Goal: Information Seeking & Learning: Learn about a topic

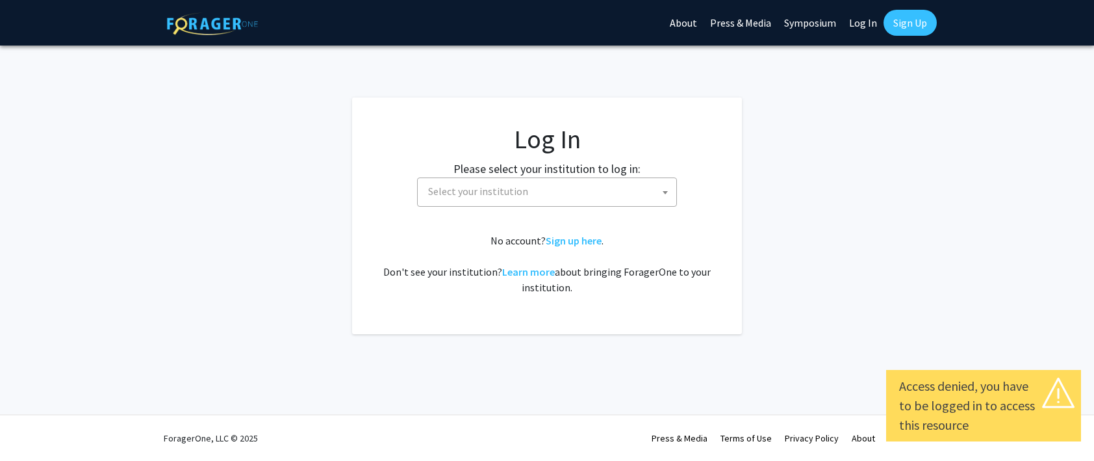
select select
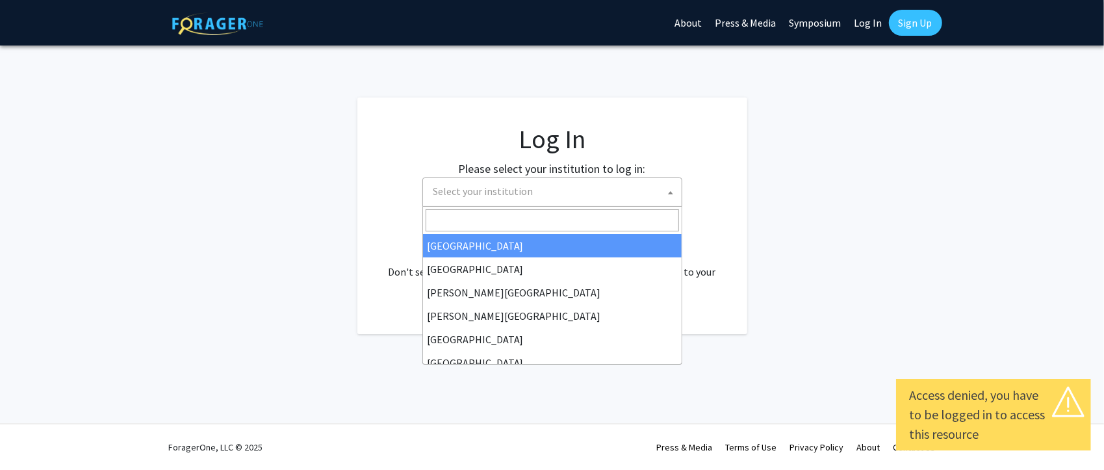
click at [534, 198] on span "Select your institution" at bounding box center [554, 191] width 253 height 27
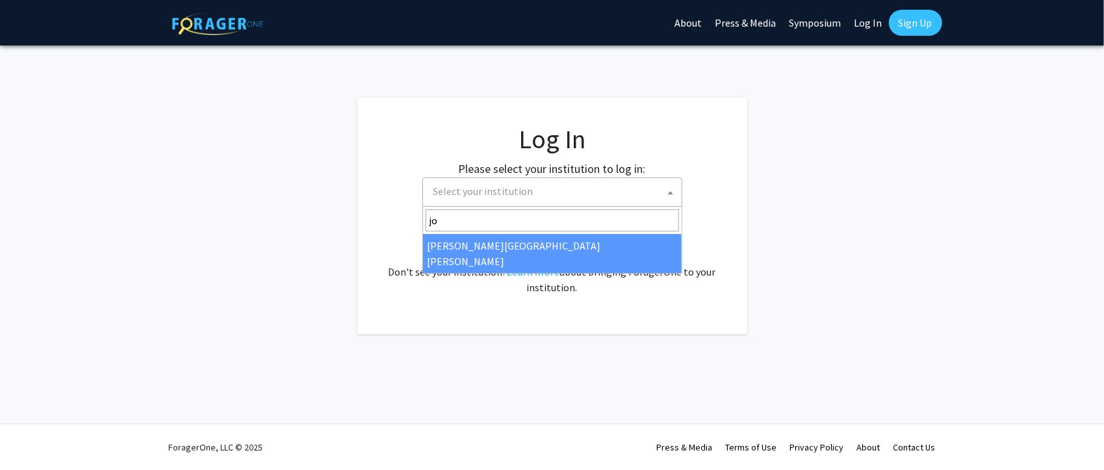
type input "jo"
select select "1"
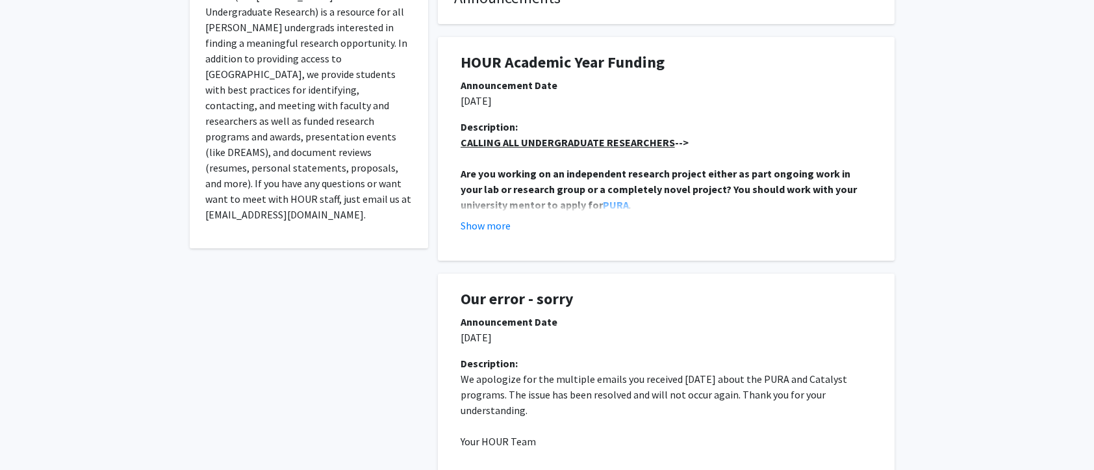
scroll to position [325, 0]
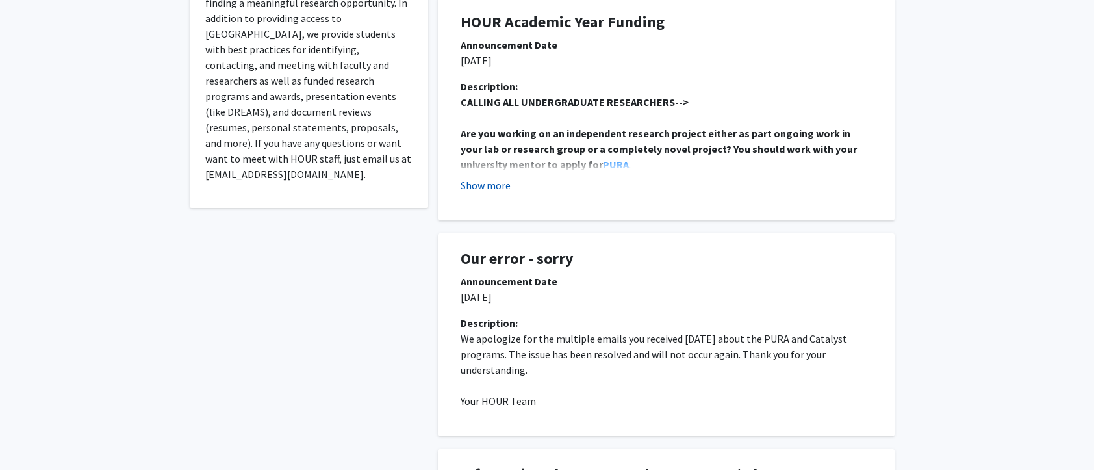
click at [502, 182] on button "Show more" at bounding box center [486, 185] width 50 height 16
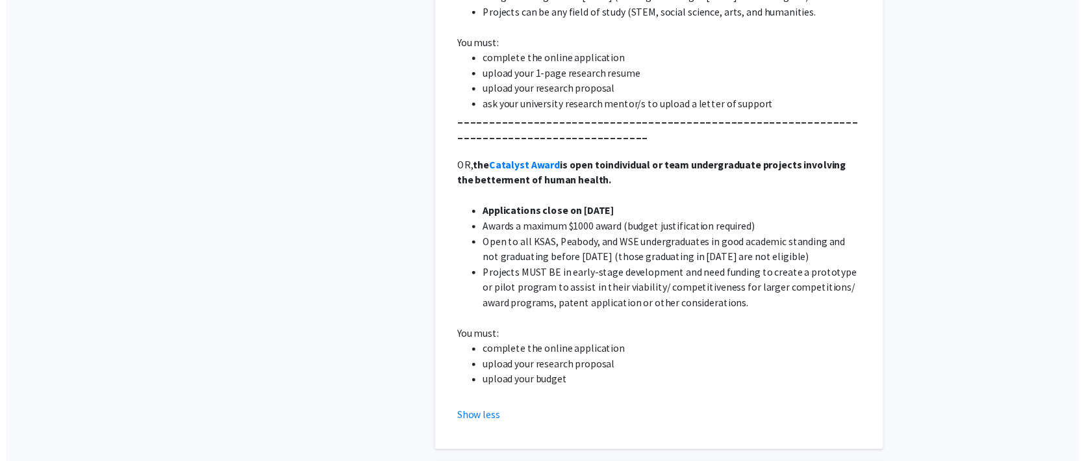
scroll to position [585, 0]
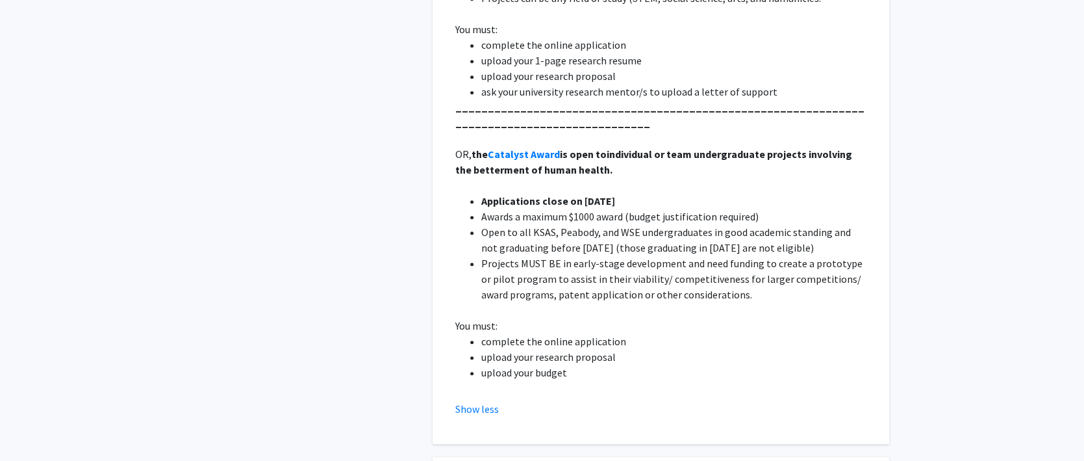
click at [508, 190] on p at bounding box center [660, 185] width 411 height 16
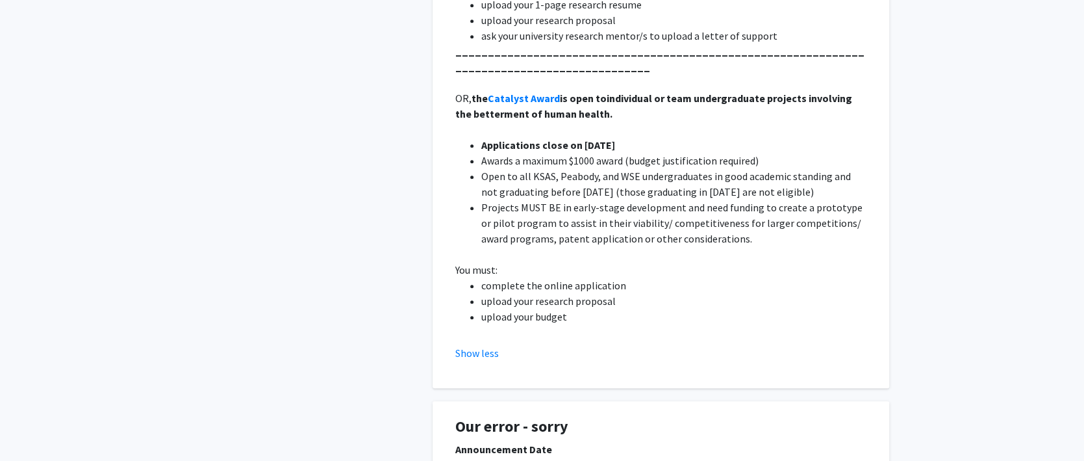
scroll to position [650, 0]
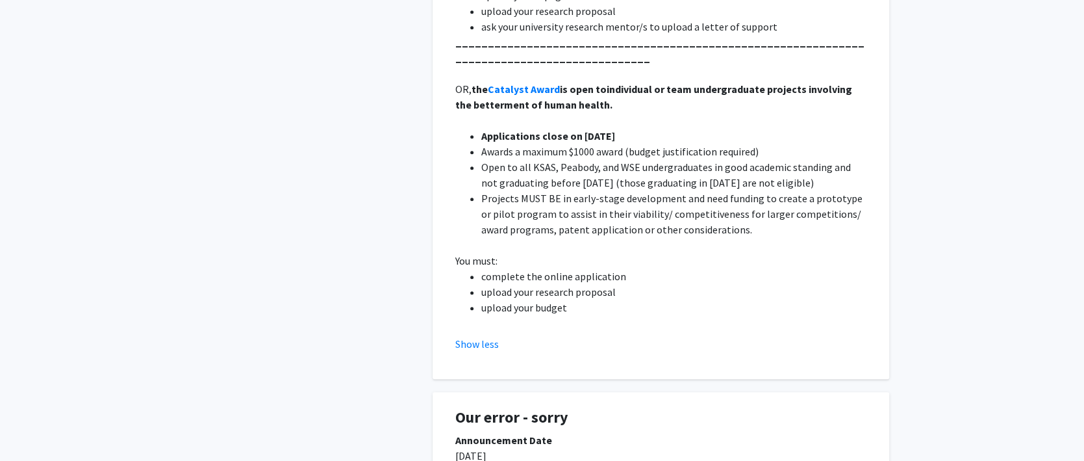
drag, startPoint x: 552, startPoint y: 205, endPoint x: 591, endPoint y: 155, distance: 63.4
click at [555, 201] on li "Projects MUST BE in early-stage development and need funding to create a protot…" at bounding box center [673, 213] width 385 height 47
drag, startPoint x: 451, startPoint y: 120, endPoint x: 564, endPoint y: 75, distance: 121.4
click at [451, 120] on div "Description: CALLING ALL UNDERGRADUATE RESEARCHERS --> Are you working on an in…" at bounding box center [661, 53] width 431 height 598
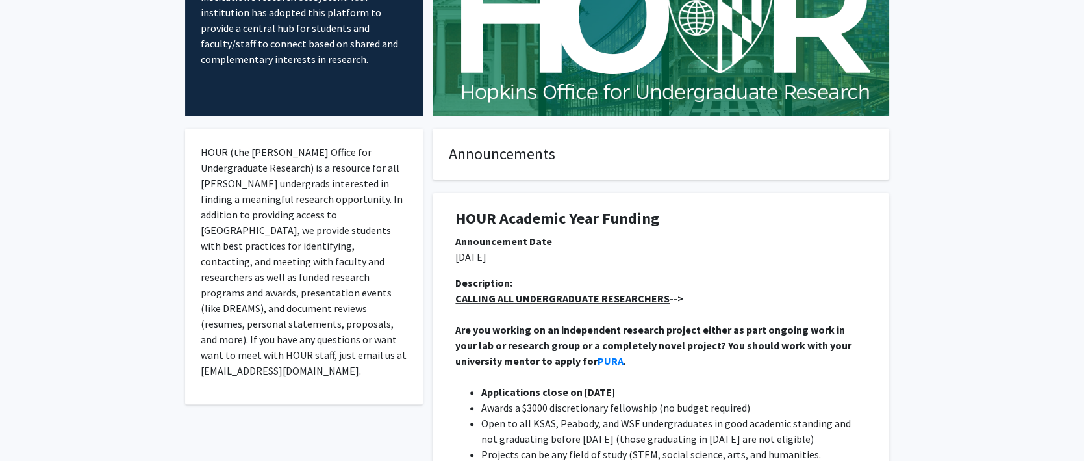
scroll to position [130, 0]
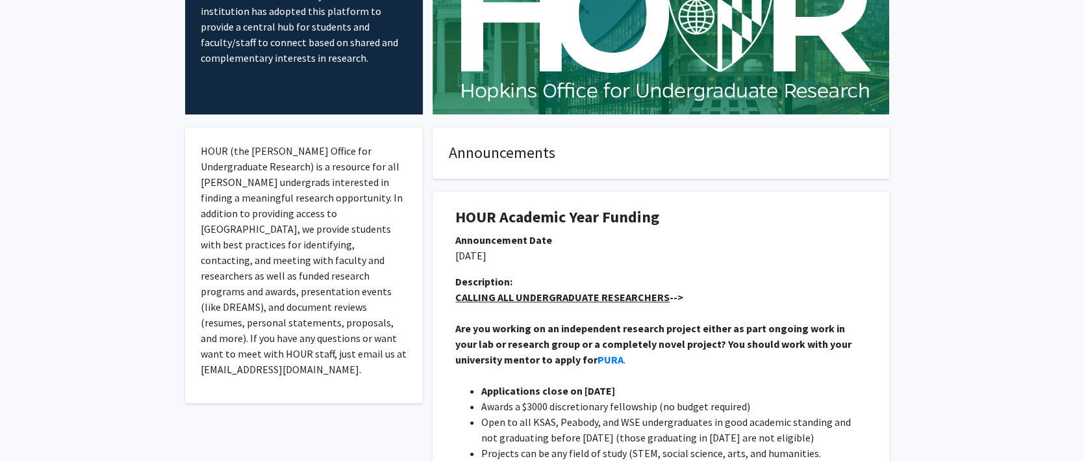
drag, startPoint x: 568, startPoint y: 215, endPoint x: 580, endPoint y: 222, distance: 13.7
click at [568, 215] on h1 "HOUR Academic Year Funding" at bounding box center [660, 217] width 411 height 19
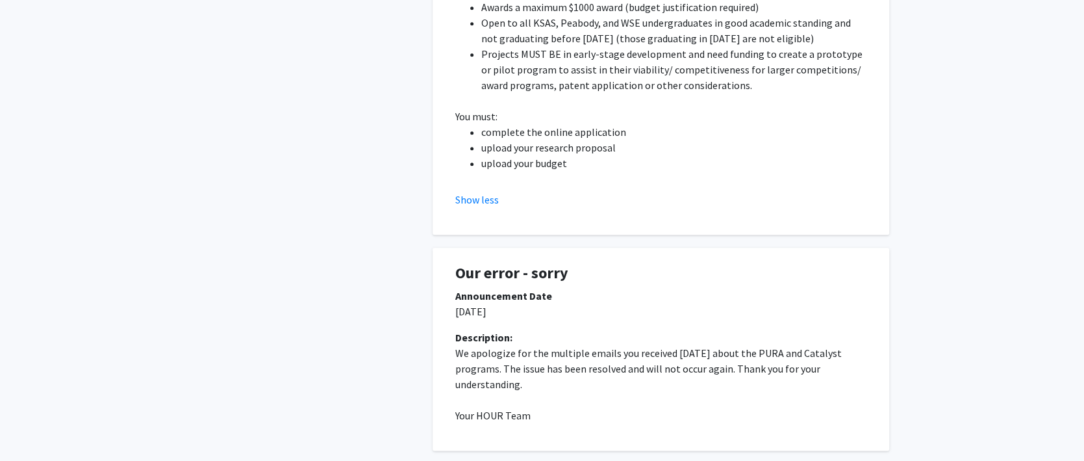
scroll to position [585, 0]
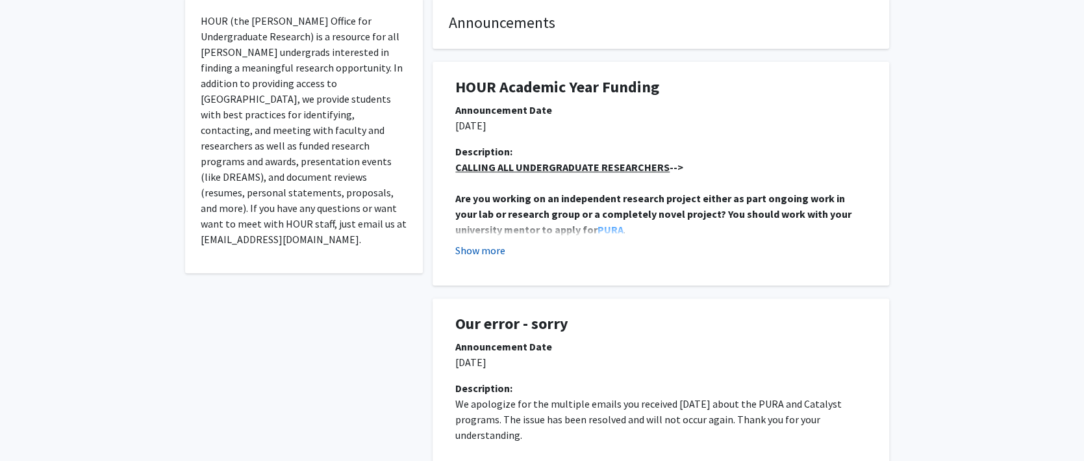
click at [482, 246] on button "Show more" at bounding box center [480, 250] width 50 height 16
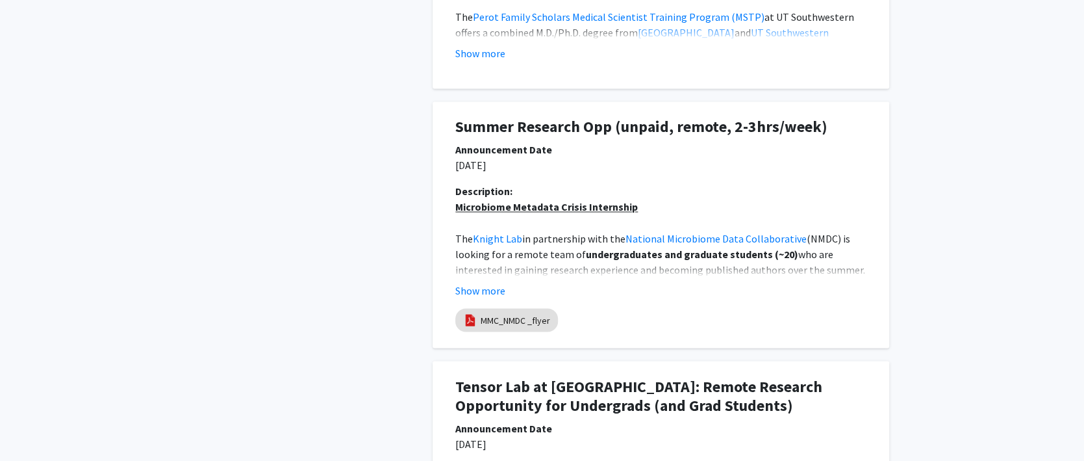
scroll to position [1429, 0]
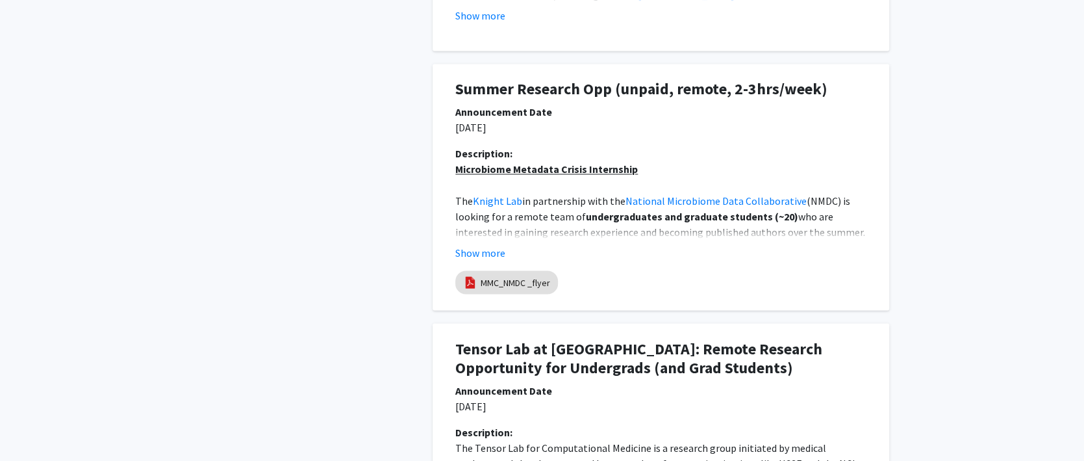
click at [630, 92] on h1 "Summer Research Opp (unpaid, remote, 2-3hrs/week)" at bounding box center [660, 89] width 411 height 19
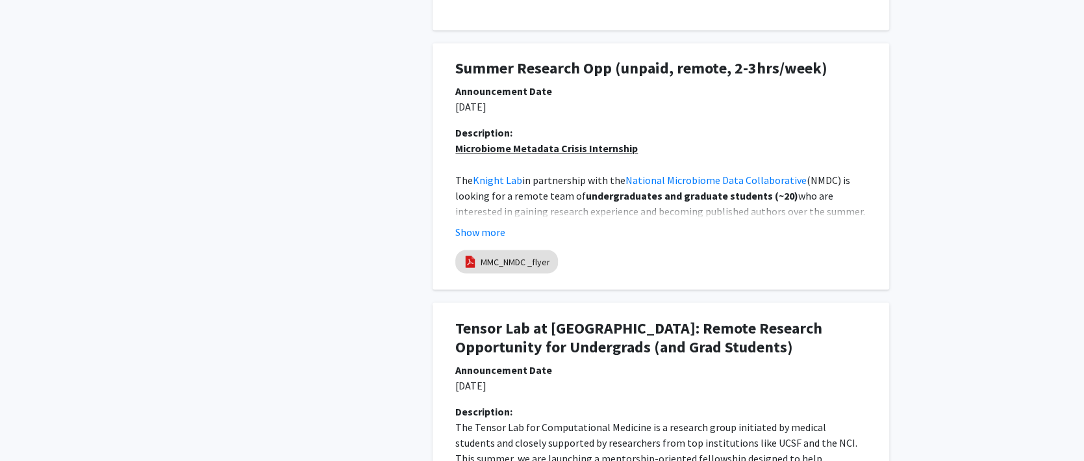
scroll to position [1494, 0]
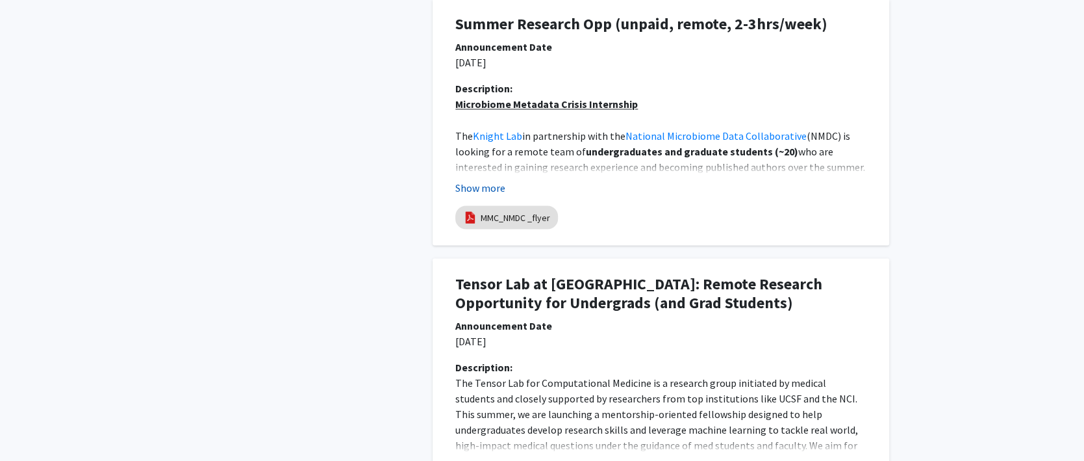
click at [492, 190] on button "Show more" at bounding box center [480, 187] width 50 height 16
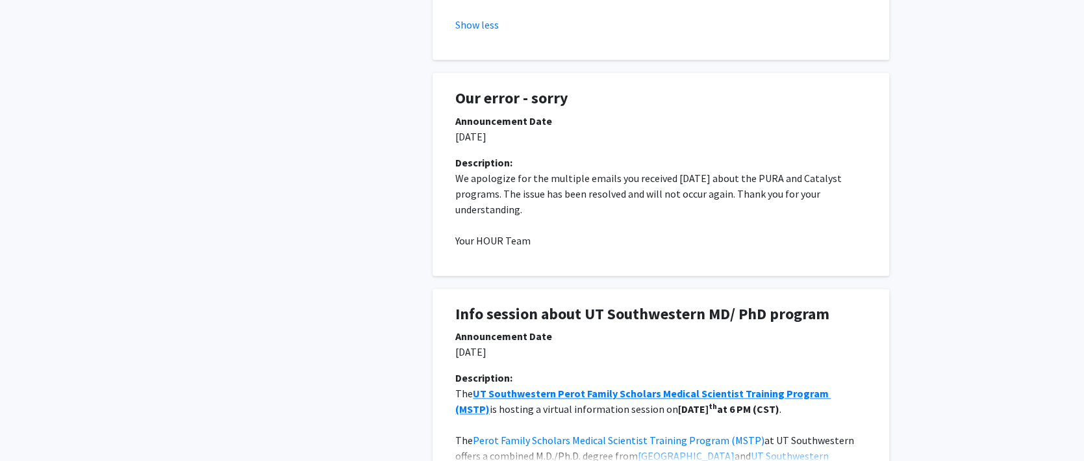
scroll to position [975, 0]
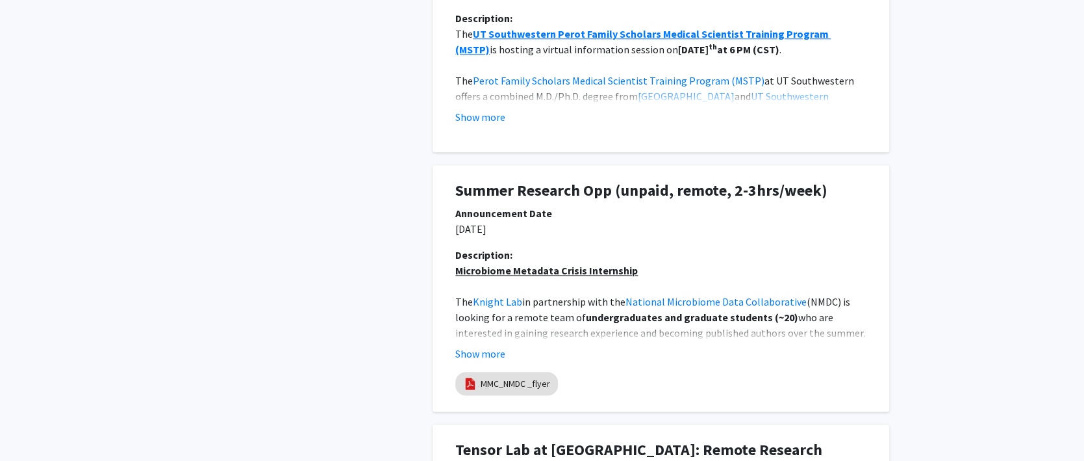
scroll to position [910, 0]
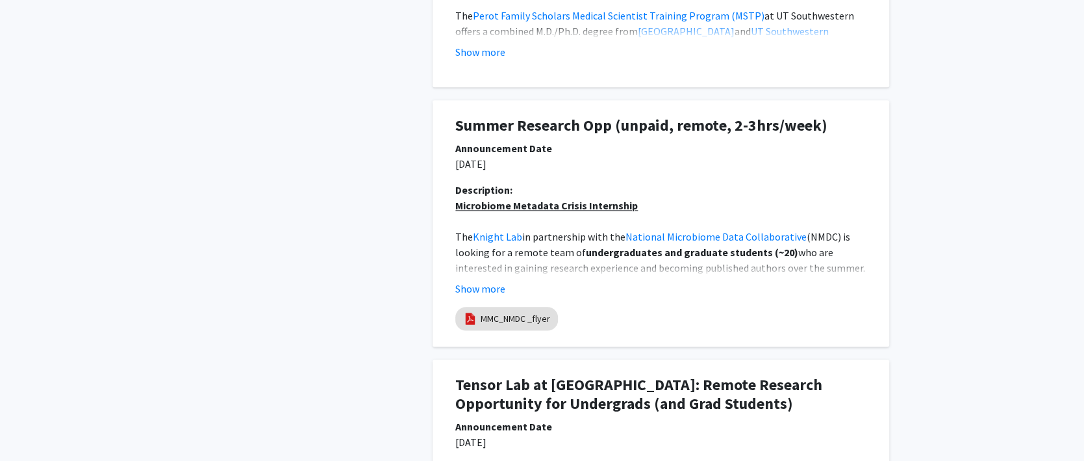
click at [578, 128] on h1 "Summer Research Opp (unpaid, remote, 2-3hrs/week)" at bounding box center [660, 125] width 411 height 19
click at [473, 289] on button "Show more" at bounding box center [480, 289] width 50 height 16
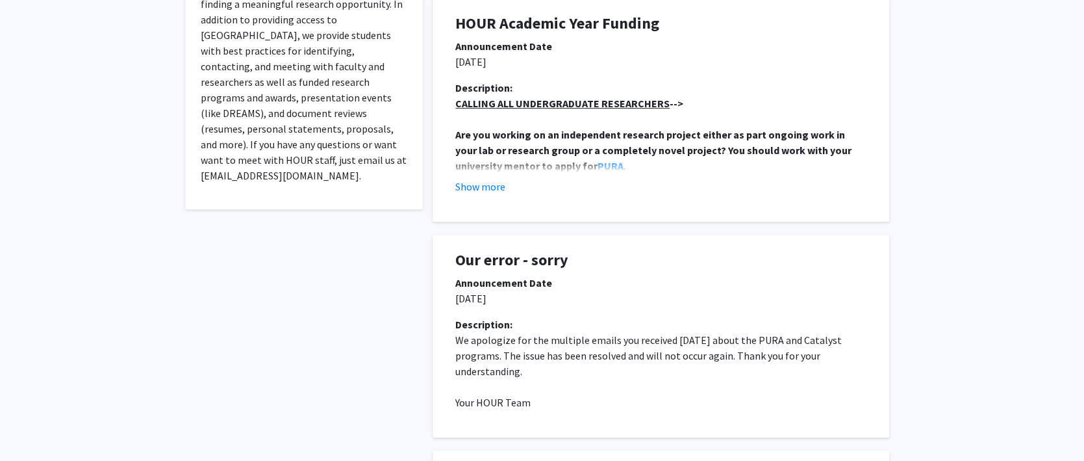
scroll to position [130, 0]
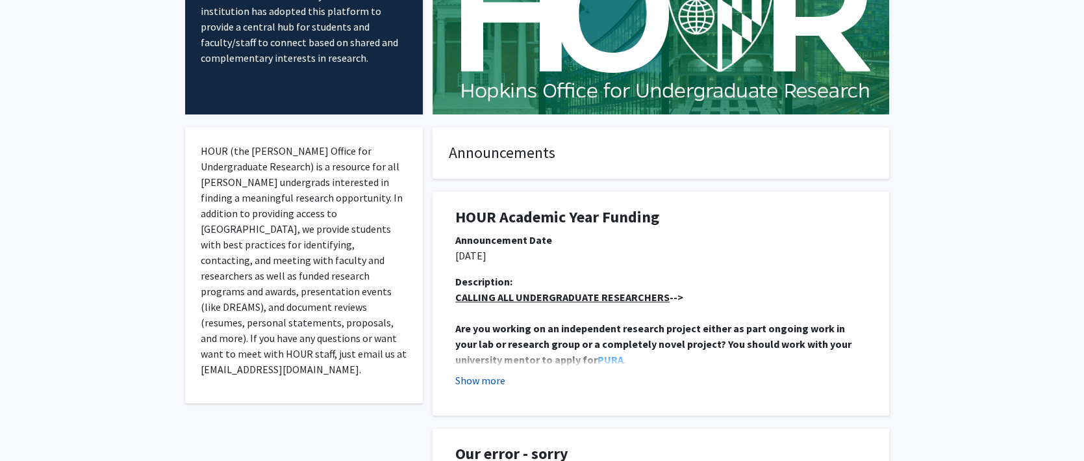
click at [493, 376] on button "Show more" at bounding box center [480, 380] width 50 height 16
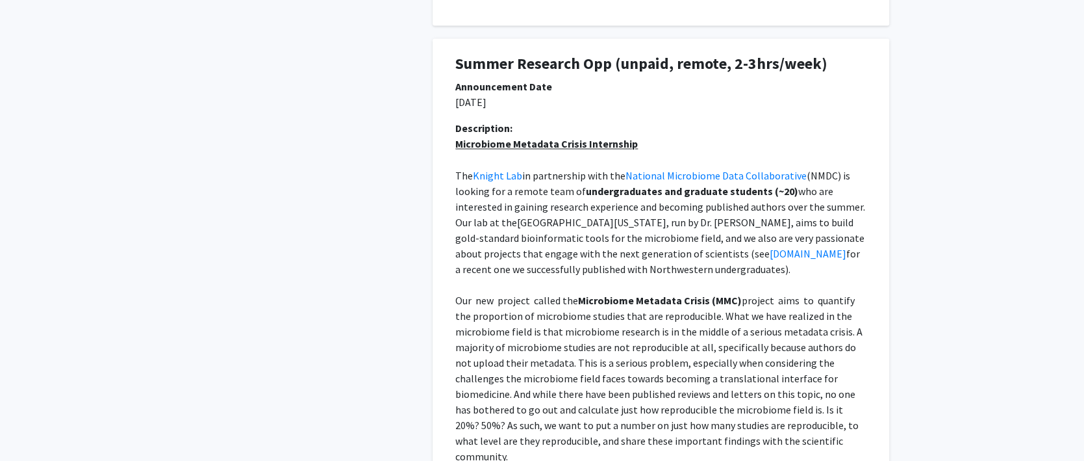
scroll to position [1429, 0]
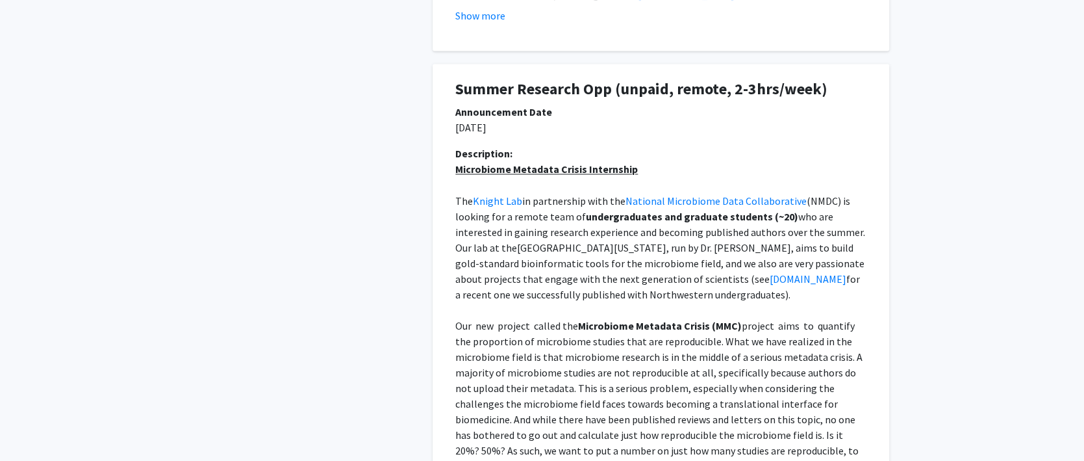
click at [526, 172] on u "Microbiome Metadata Crisis Internship" at bounding box center [546, 168] width 183 height 13
drag, startPoint x: 542, startPoint y: 166, endPoint x: 543, endPoint y: 179, distance: 13.0
drag, startPoint x: 543, startPoint y: 179, endPoint x: 551, endPoint y: 209, distance: 31.1
click at [551, 209] on span "(NMDC) is looking for a remote team of" at bounding box center [653, 208] width 397 height 29
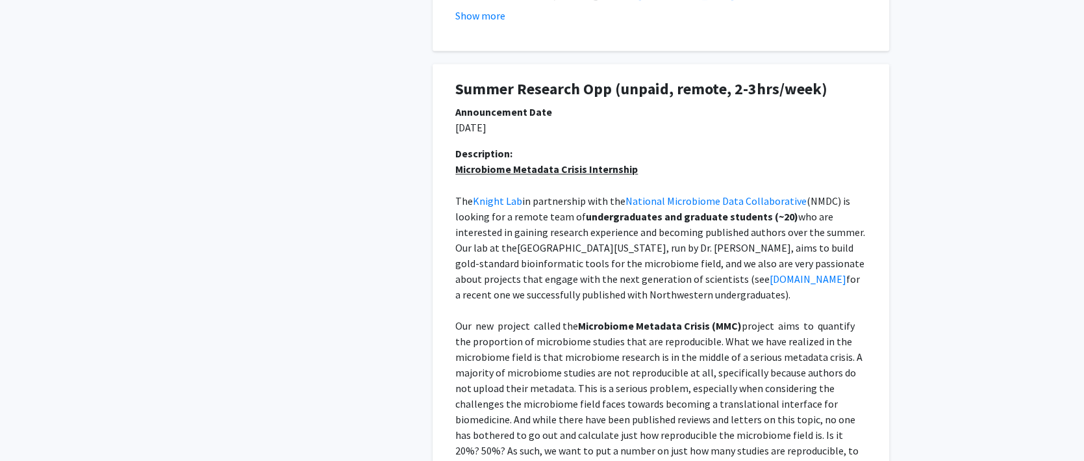
drag, startPoint x: 551, startPoint y: 209, endPoint x: 658, endPoint y: 266, distance: 121.5
click at [658, 266] on span ", run by Dr. [PERSON_NAME], aims to build gold-standard bioinformatic tools for…" at bounding box center [660, 262] width 411 height 44
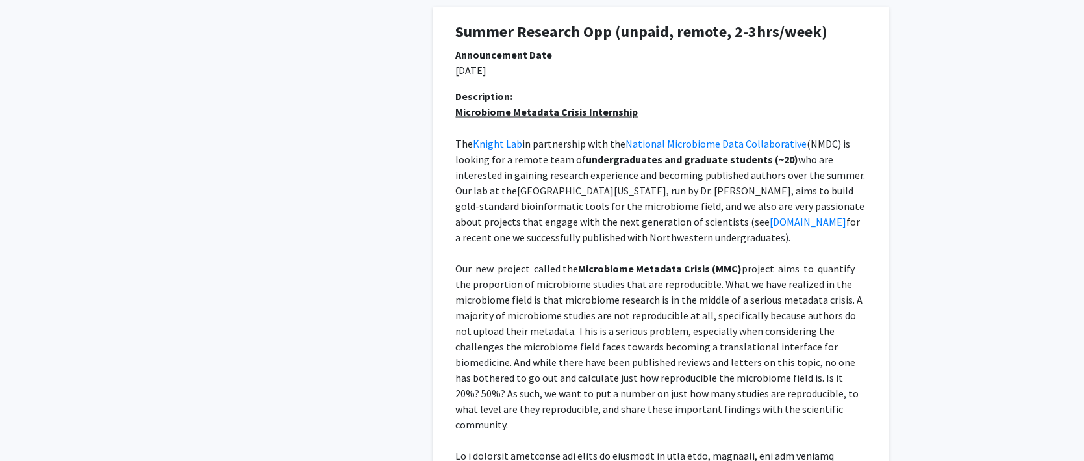
scroll to position [1494, 0]
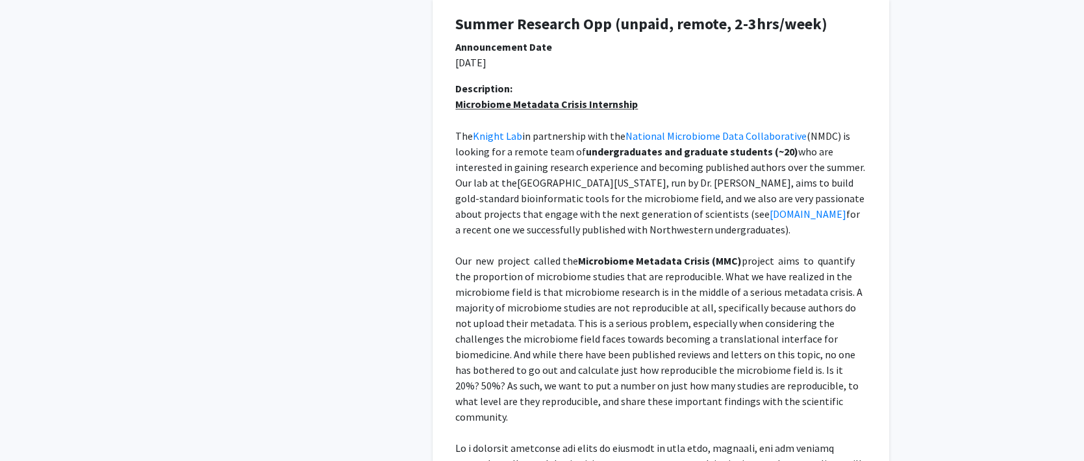
click at [672, 181] on span ", run by Dr. [PERSON_NAME], aims to build gold-standard bioinformatic tools for…" at bounding box center [660, 197] width 411 height 44
click at [632, 221] on p "The Knight Lab in partnership with the National Microbiome Data Collaborative (…" at bounding box center [660, 181] width 411 height 109
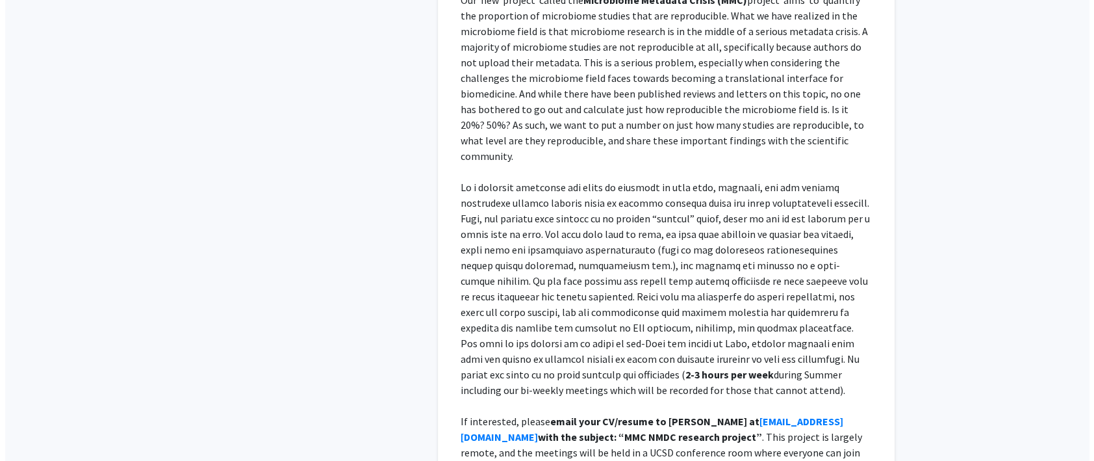
scroll to position [1884, 0]
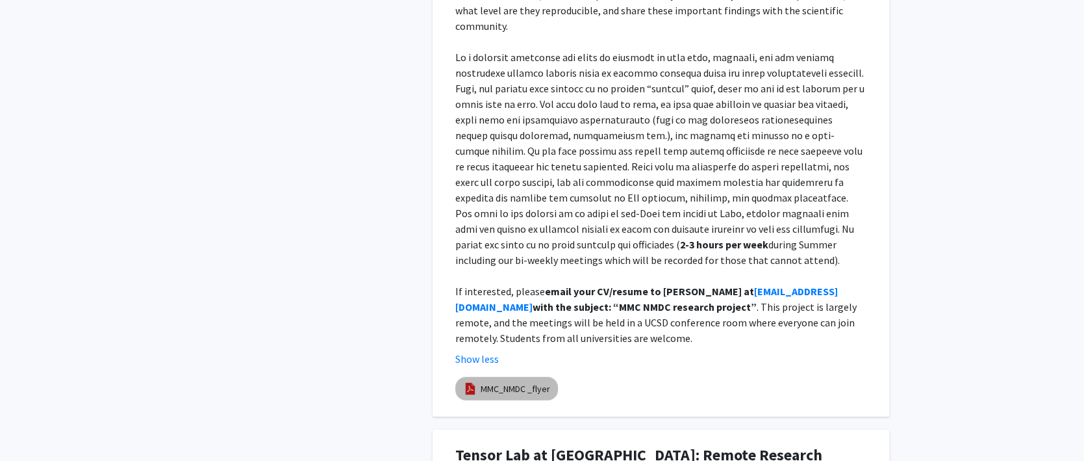
drag, startPoint x: 489, startPoint y: 372, endPoint x: 476, endPoint y: 370, distance: 12.6
click at [476, 381] on img at bounding box center [470, 388] width 14 height 14
click at [498, 382] on link "MMC_NMDC _flyer" at bounding box center [516, 389] width 70 height 14
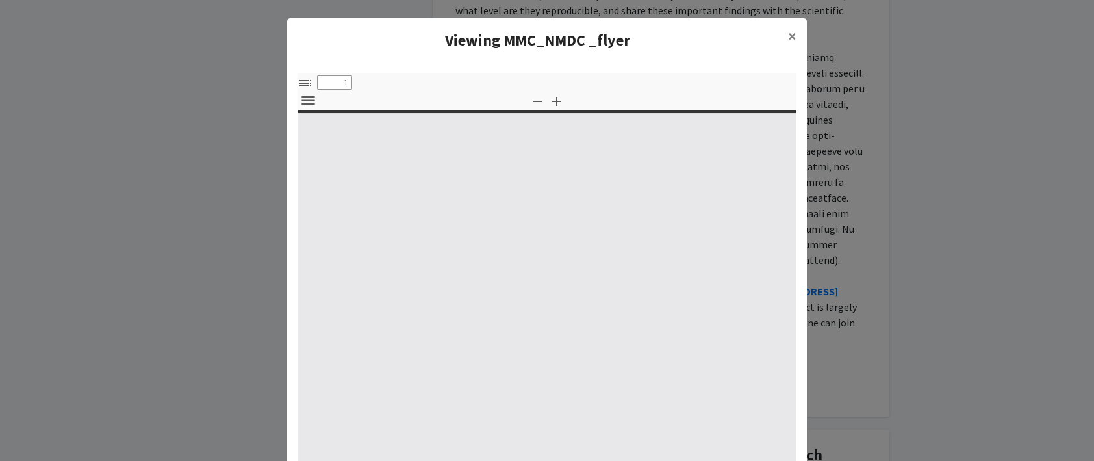
select select "custom"
type input "0"
select select "custom"
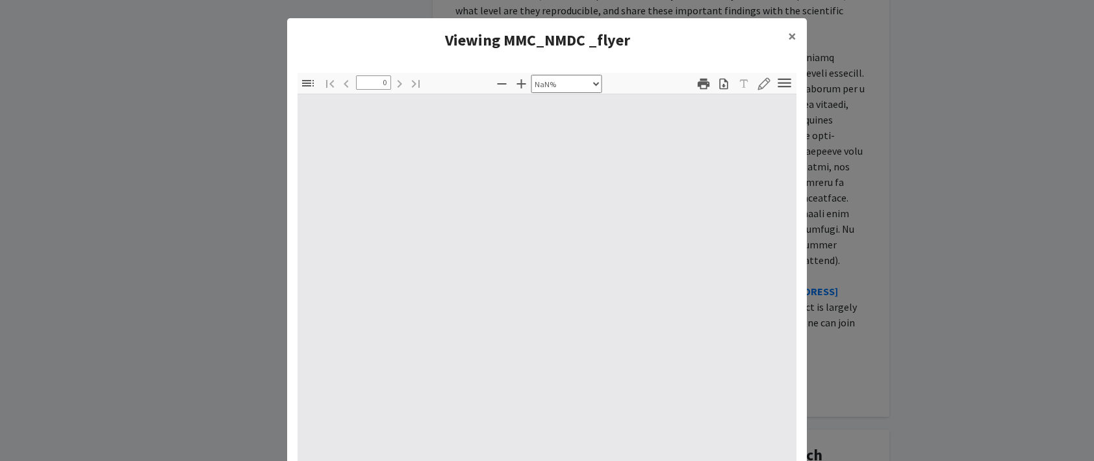
type input "1"
select select "auto"
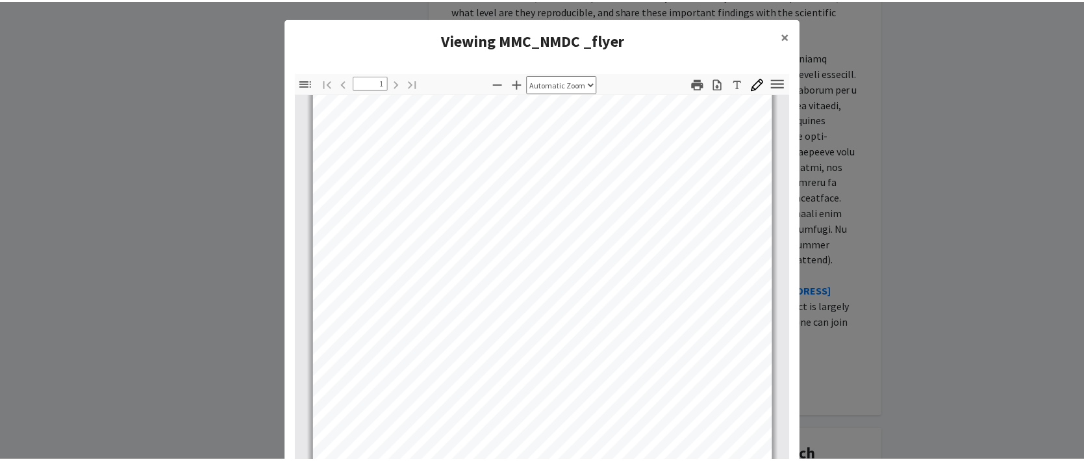
scroll to position [178, 0]
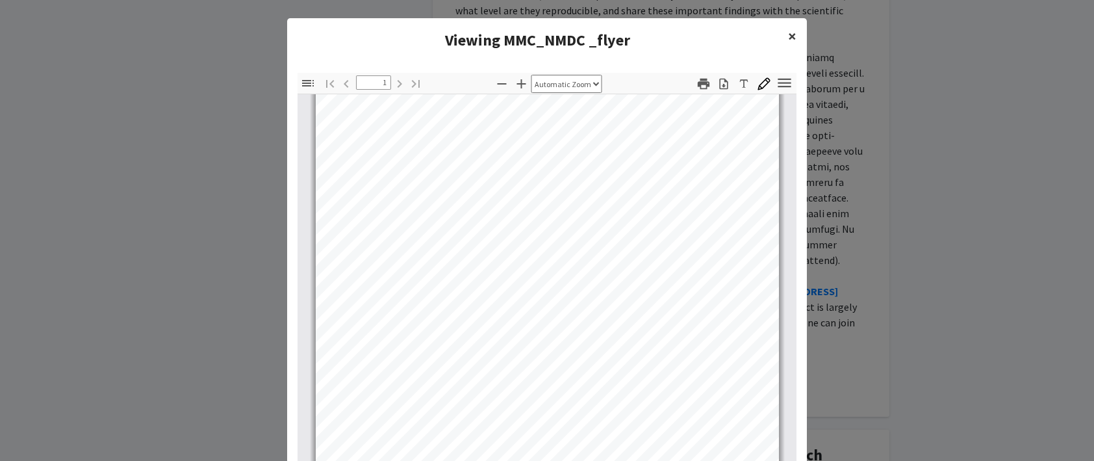
click at [788, 31] on span "×" at bounding box center [792, 36] width 8 height 20
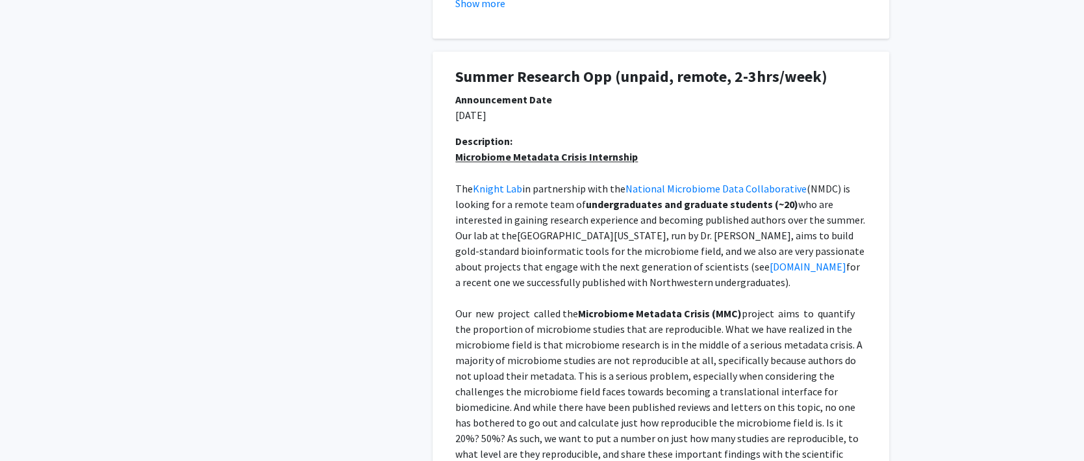
scroll to position [1429, 0]
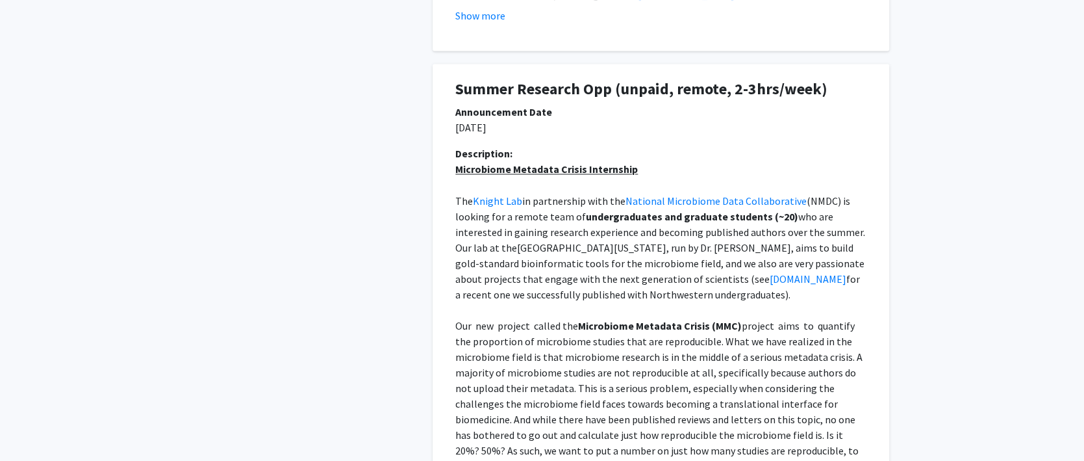
click at [608, 167] on u "Microbiome Metadata Crisis Internship" at bounding box center [546, 168] width 183 height 13
drag, startPoint x: 633, startPoint y: 170, endPoint x: 456, endPoint y: 174, distance: 176.8
click at [456, 174] on p "Microbiome Metadata Crisis Internship" at bounding box center [660, 169] width 411 height 16
copy u "Microbiome Metadata Crisis Internship"
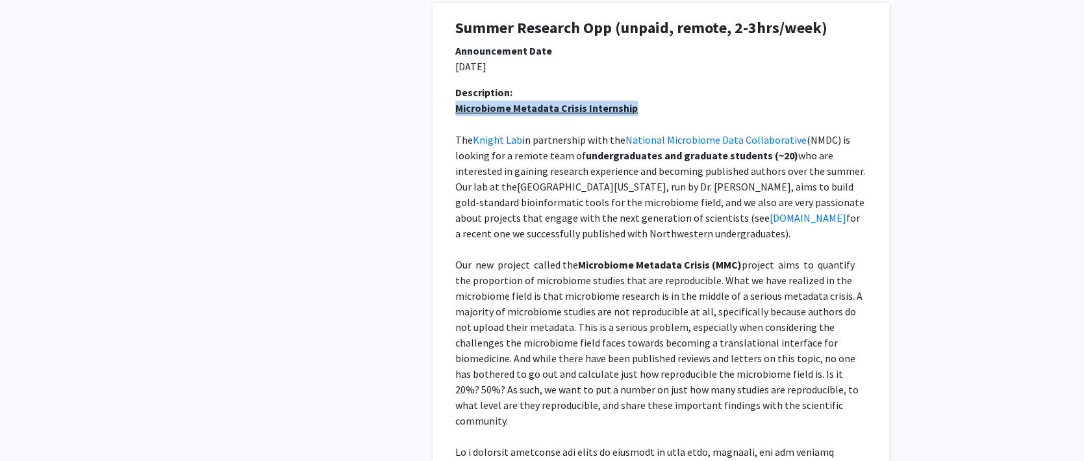
scroll to position [1494, 0]
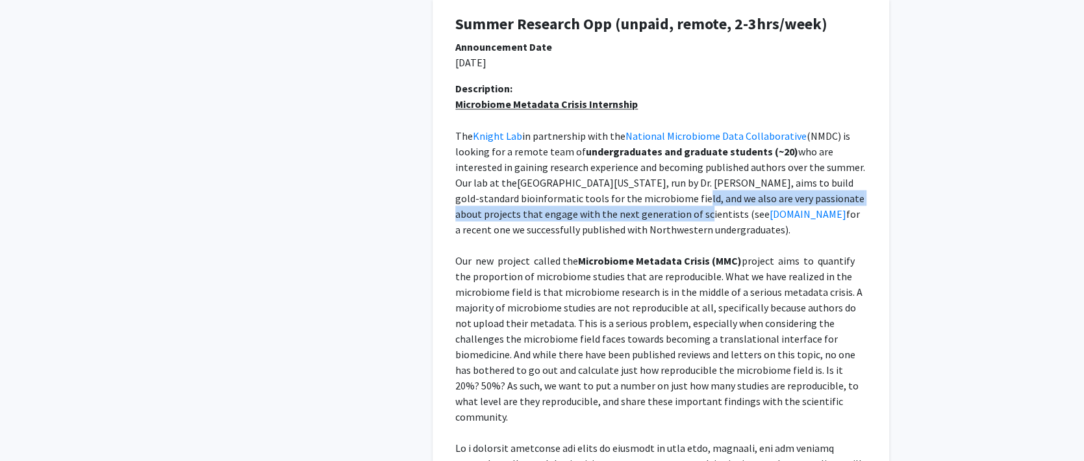
drag, startPoint x: 648, startPoint y: 197, endPoint x: 649, endPoint y: 214, distance: 17.6
click at [649, 214] on span ", run by Dr. [PERSON_NAME], aims to build gold-standard bioinformatic tools for…" at bounding box center [660, 197] width 411 height 44
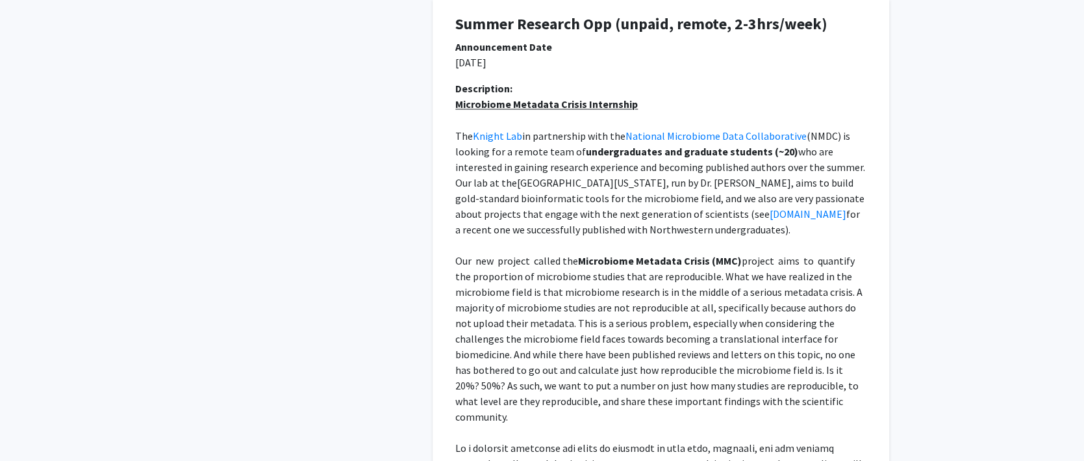
click at [622, 231] on span "for a recent one we successfully published with Northwestern undergraduates)." at bounding box center [658, 221] width 407 height 29
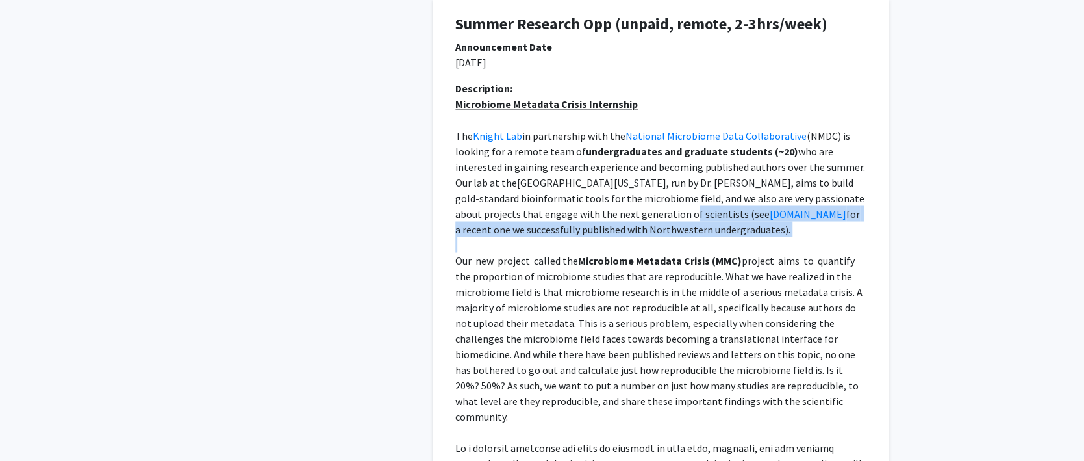
drag, startPoint x: 630, startPoint y: 214, endPoint x: 613, endPoint y: 240, distance: 30.5
click at [613, 240] on div "Microbiome Metadata Crisis Internship The Knight Lab in partnership with the Na…" at bounding box center [660, 415] width 411 height 639
click at [613, 240] on p at bounding box center [660, 245] width 411 height 16
click at [610, 226] on span "for a recent one we successfully published with Northwestern undergraduates)." at bounding box center [658, 221] width 407 height 29
click at [539, 226] on span "for a recent one we successfully published with Northwestern undergraduates)." at bounding box center [658, 221] width 407 height 29
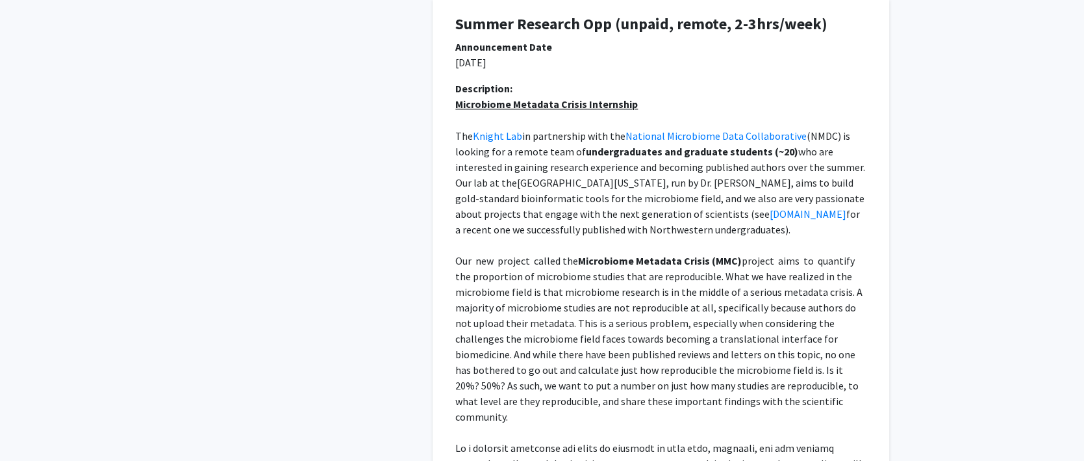
click at [537, 268] on p "Our new project called the Microbiome Metadata Crisis (MMC) project aims to qua…" at bounding box center [660, 338] width 411 height 172
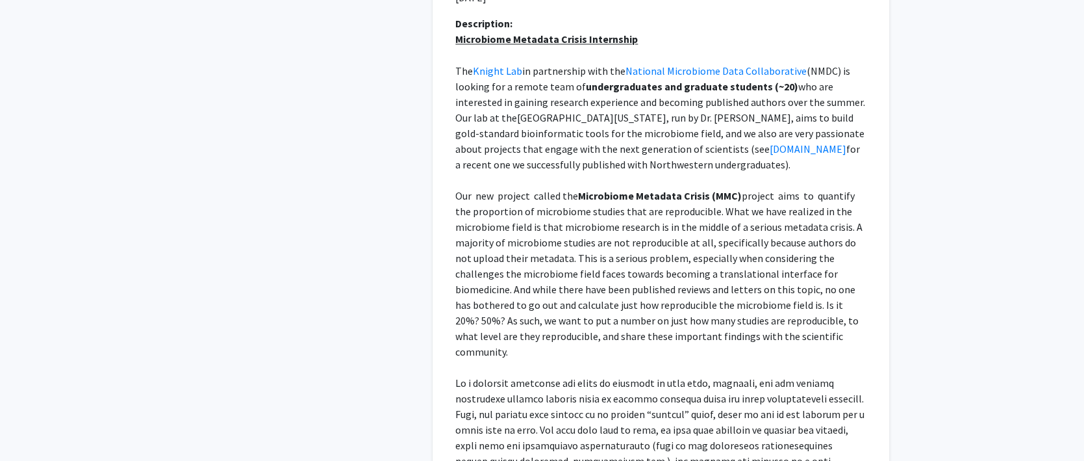
scroll to position [1624, 0]
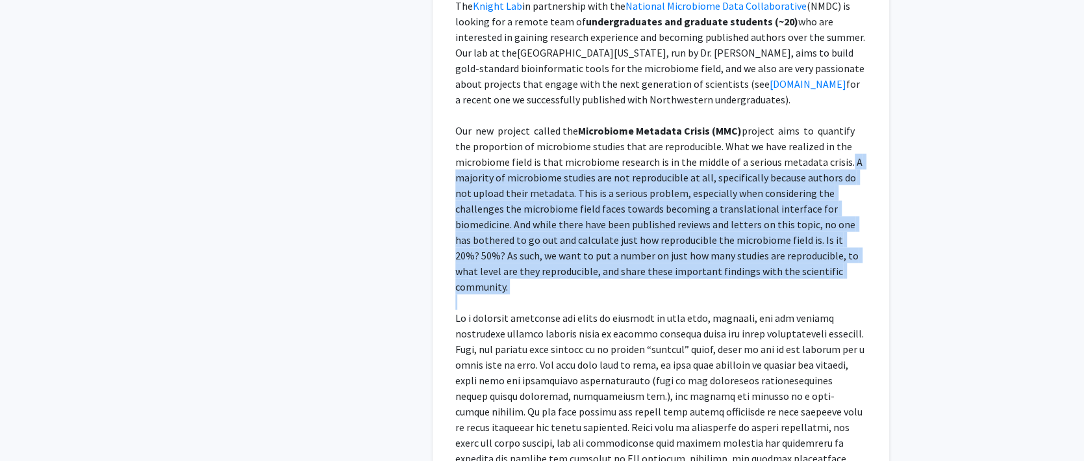
drag, startPoint x: 843, startPoint y: 161, endPoint x: 826, endPoint y: 284, distance: 124.0
click at [826, 284] on div "Microbiome Metadata Crisis Internship The Knight Lab in partnership with the Na…" at bounding box center [660, 285] width 411 height 639
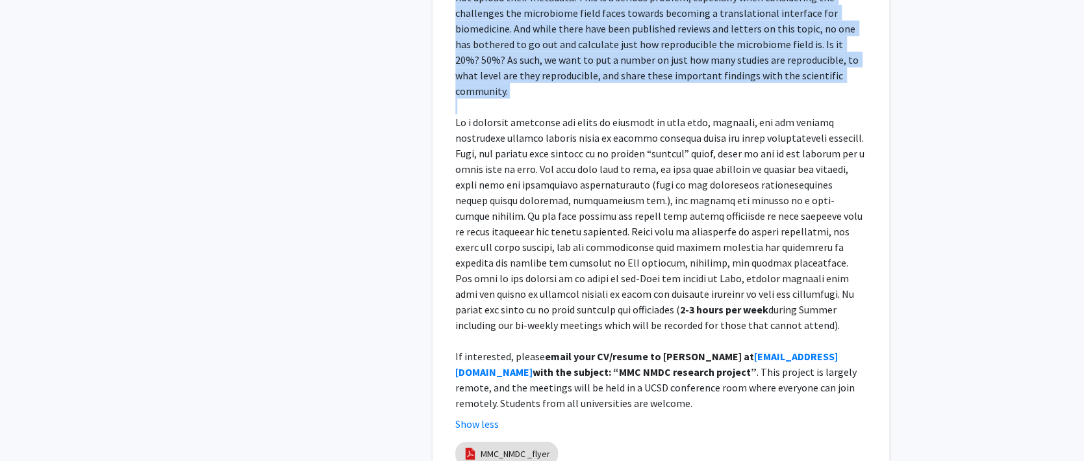
scroll to position [1884, 0]
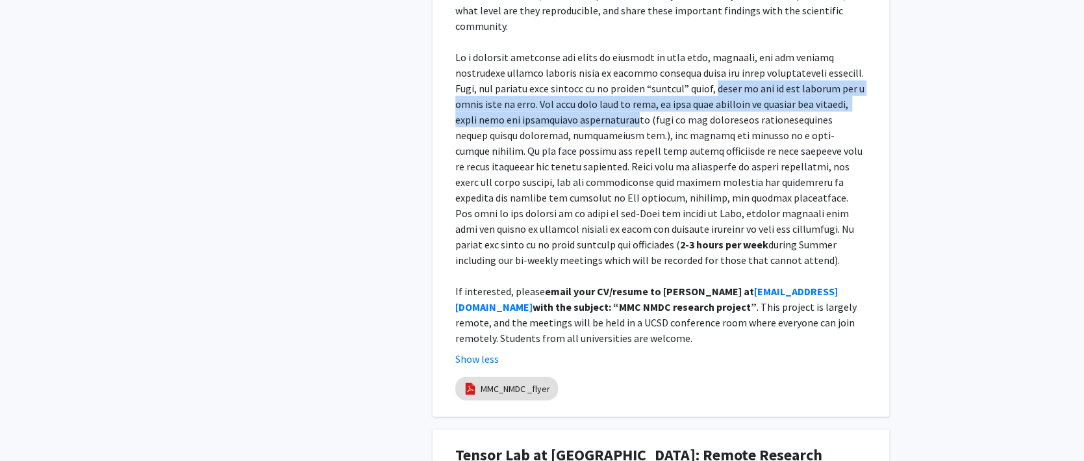
drag, startPoint x: 706, startPoint y: 71, endPoint x: 594, endPoint y: 97, distance: 114.7
click at [594, 97] on span at bounding box center [660, 151] width 411 height 200
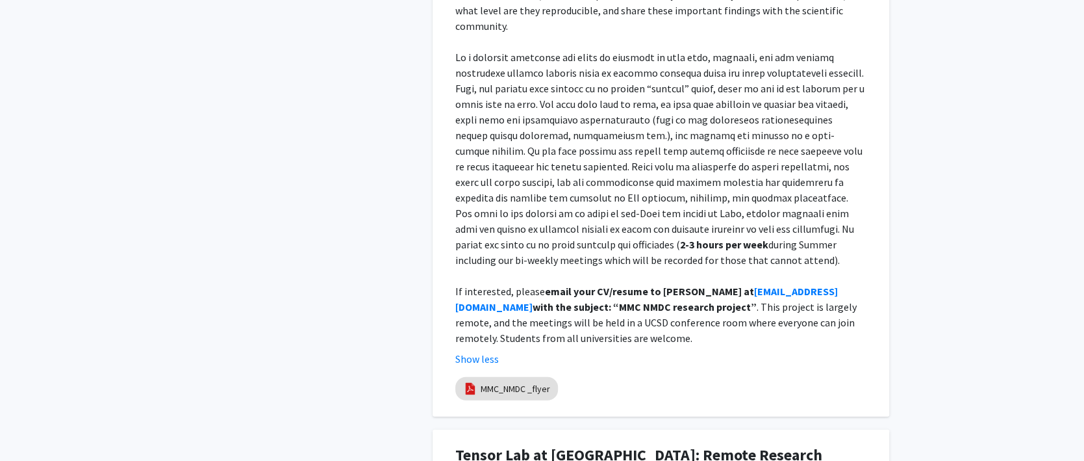
drag, startPoint x: 594, startPoint y: 97, endPoint x: 594, endPoint y: 127, distance: 29.9
click at [594, 127] on p "2-3 hours per week during Summer including our bi-weekly meetings which will be…" at bounding box center [660, 158] width 411 height 218
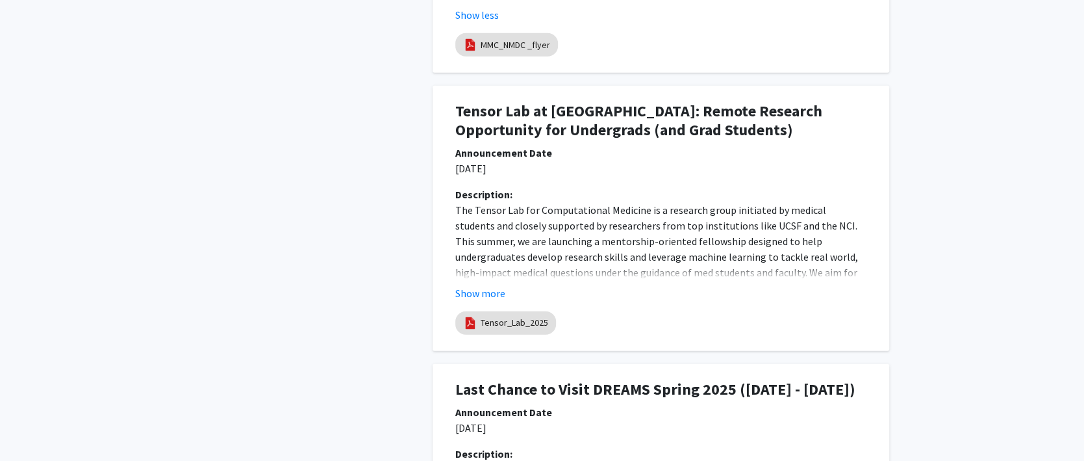
scroll to position [2274, 0]
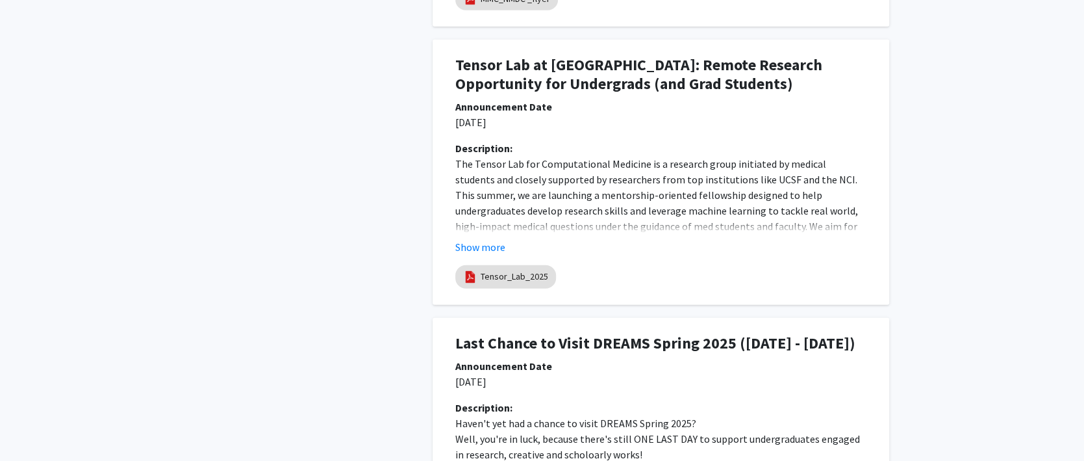
click at [491, 239] on button "Show more" at bounding box center [480, 247] width 50 height 16
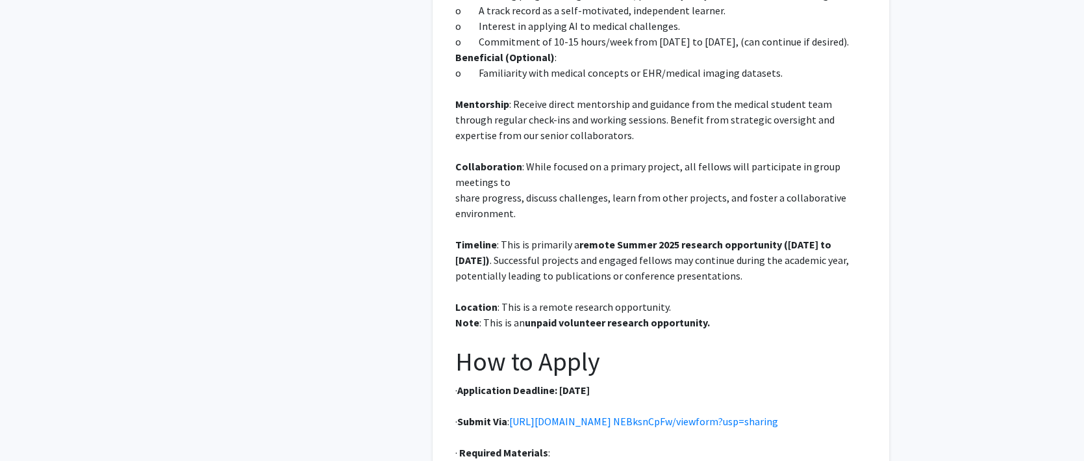
scroll to position [2729, 0]
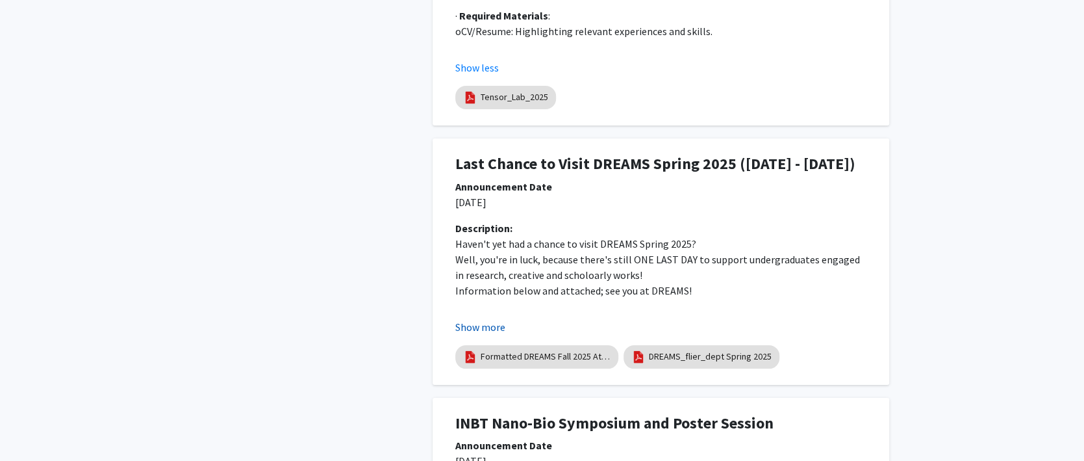
click at [494, 322] on button "Show more" at bounding box center [480, 327] width 50 height 16
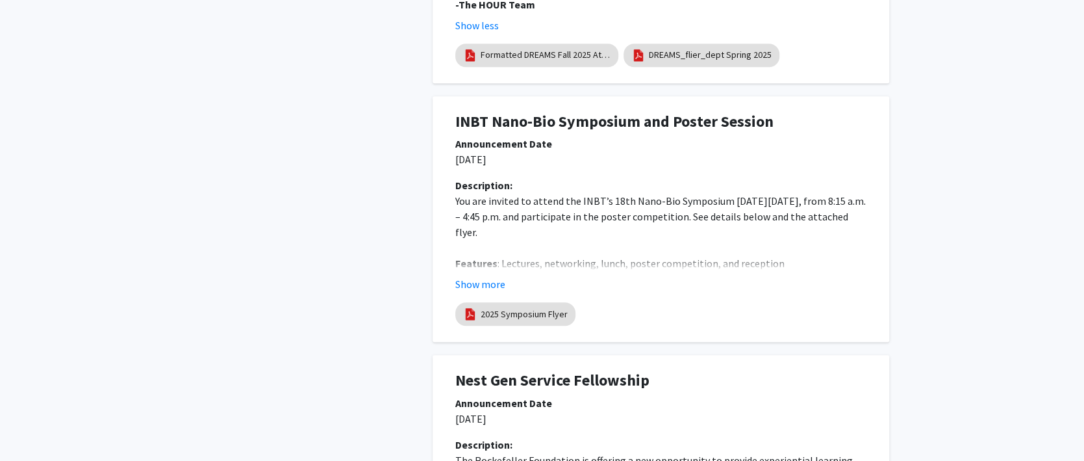
scroll to position [3833, 0]
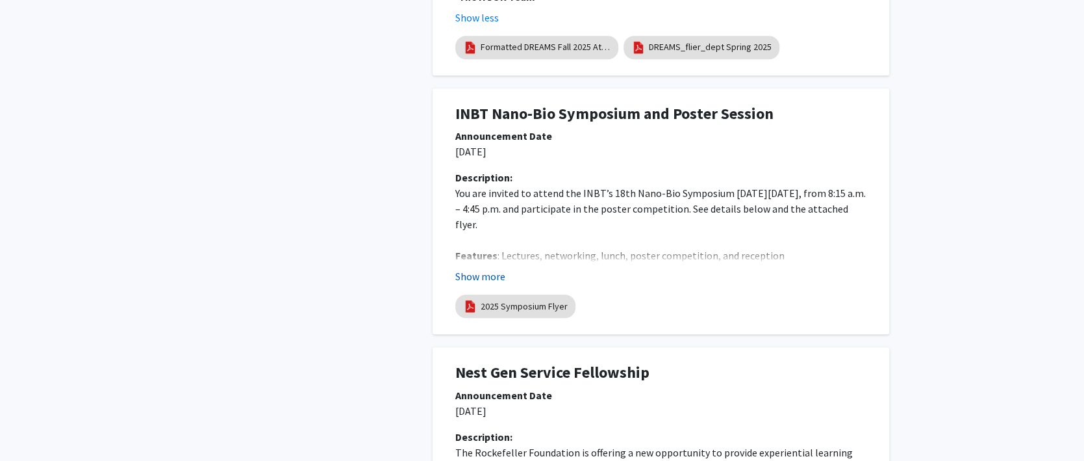
click at [504, 278] on button "Show more" at bounding box center [480, 276] width 50 height 16
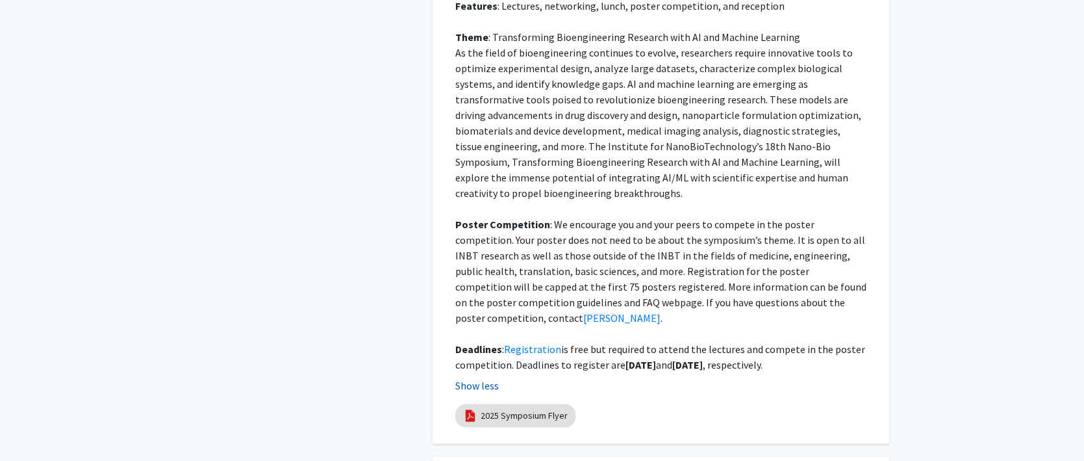
scroll to position [4093, 0]
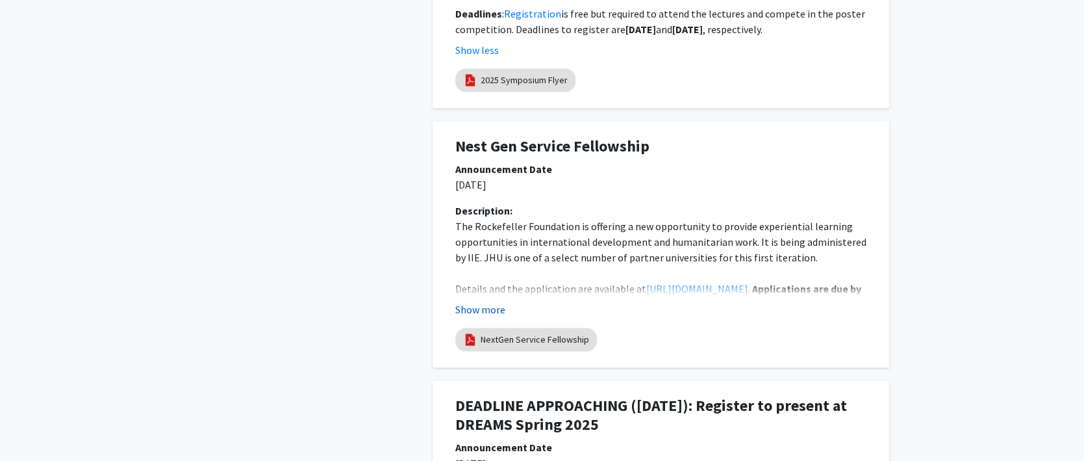
click at [468, 304] on button "Show more" at bounding box center [480, 309] width 50 height 16
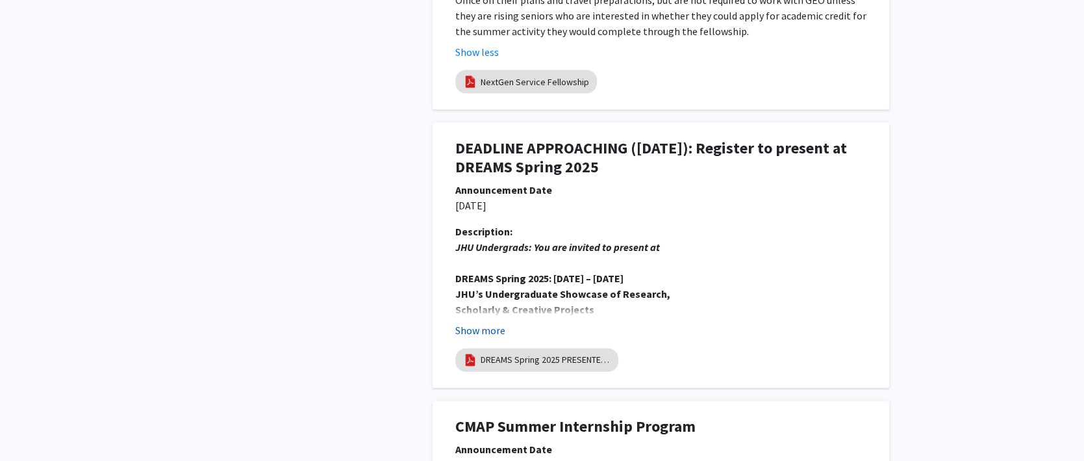
click at [491, 322] on button "Show more" at bounding box center [480, 330] width 50 height 16
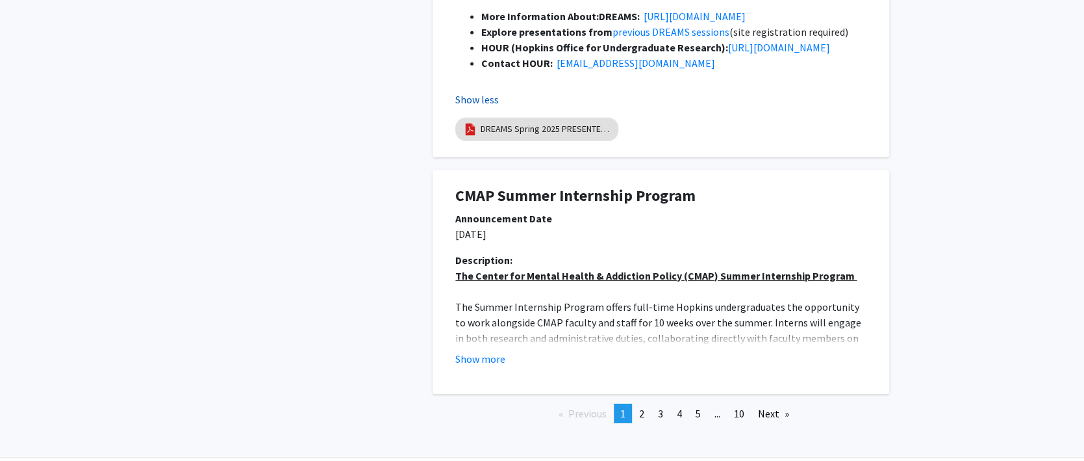
scroll to position [5822, 0]
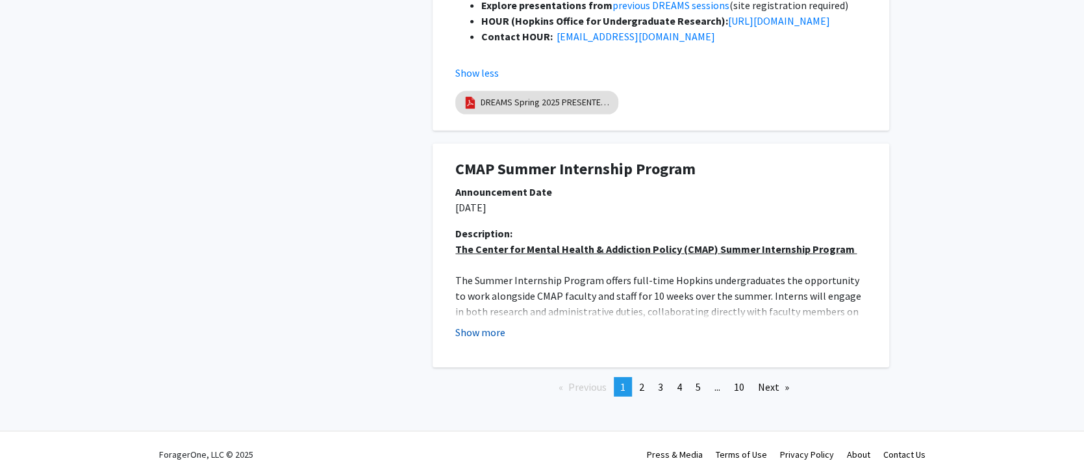
click at [487, 324] on button "Show more" at bounding box center [480, 332] width 50 height 16
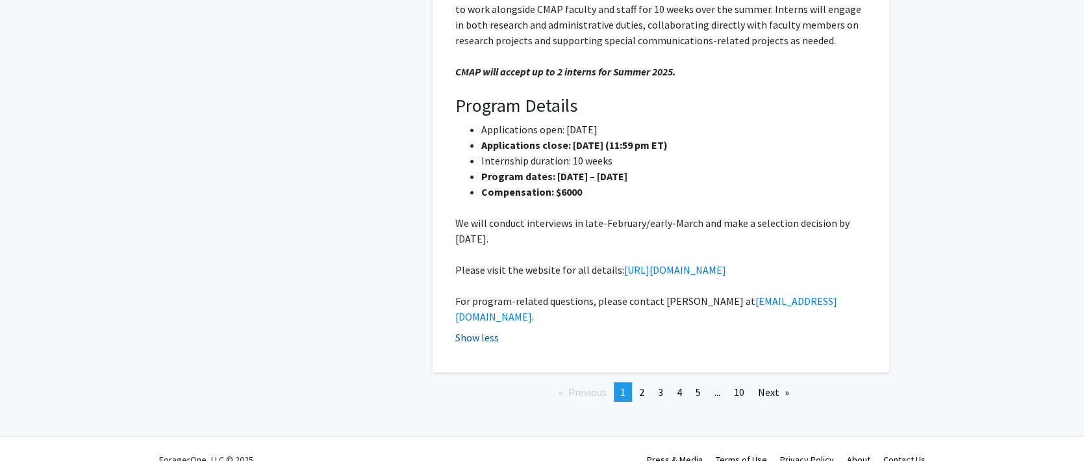
scroll to position [6114, 0]
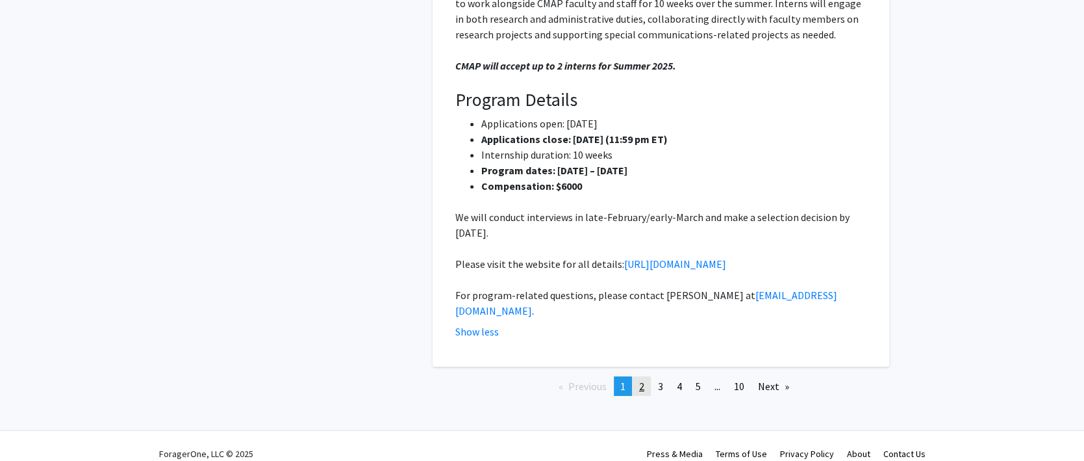
click at [638, 376] on link "page 2" at bounding box center [642, 385] width 18 height 19
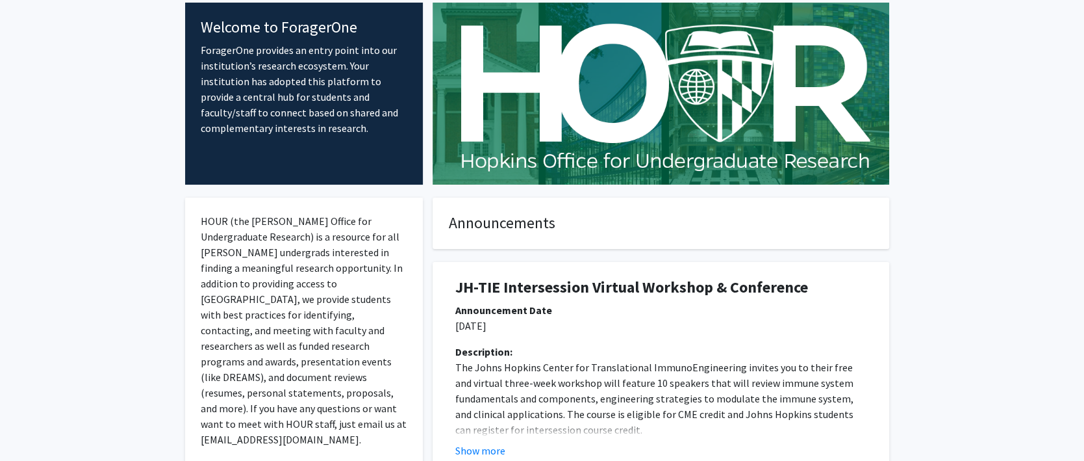
scroll to position [0, 0]
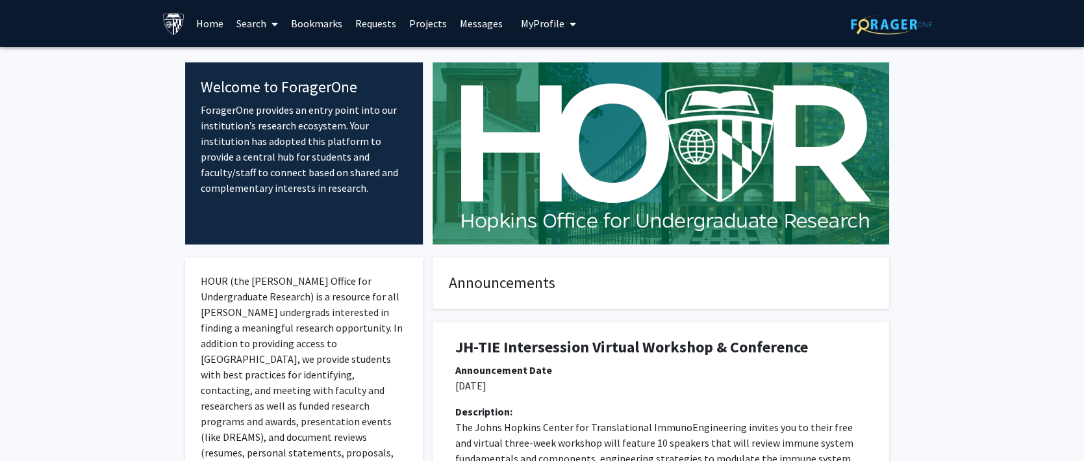
click at [296, 84] on h4 "Welcome to ForagerOne" at bounding box center [304, 87] width 207 height 19
